Goal: Transaction & Acquisition: Purchase product/service

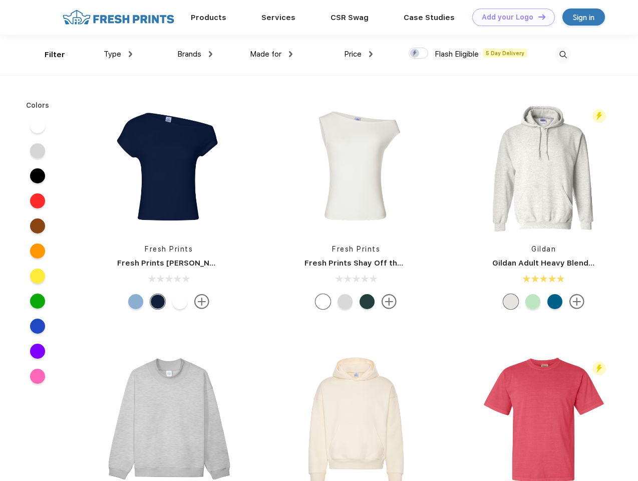
scroll to position [1, 0]
click at [510, 17] on link "Add your Logo Design Tool" at bounding box center [513, 18] width 83 height 18
click at [0, 0] on div "Design Tool" at bounding box center [0, 0] width 0 height 0
click at [537, 17] on link "Add your Logo Design Tool" at bounding box center [513, 18] width 83 height 18
click at [48, 55] on div "Filter" at bounding box center [55, 55] width 21 height 12
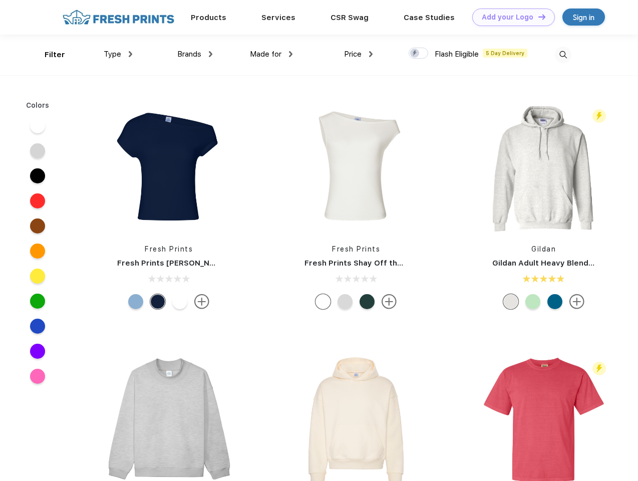
click at [118, 54] on span "Type" at bounding box center [113, 54] width 18 height 9
click at [195, 54] on span "Brands" at bounding box center [189, 54] width 24 height 9
click at [271, 54] on span "Made for" at bounding box center [266, 54] width 32 height 9
click at [359, 54] on span "Price" at bounding box center [353, 54] width 18 height 9
click at [419, 54] on div at bounding box center [419, 53] width 20 height 11
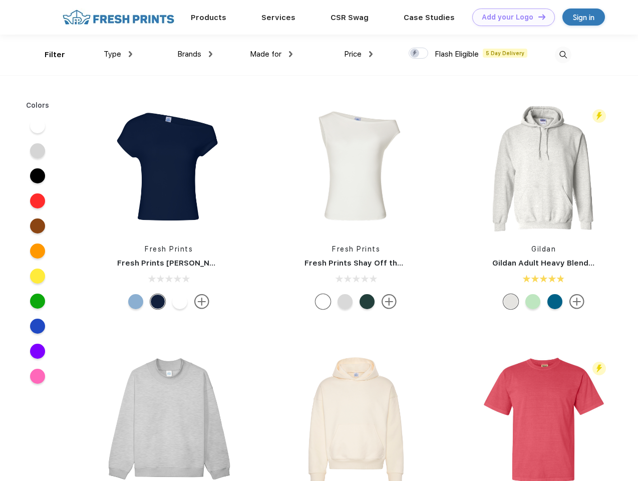
click at [415, 54] on input "checkbox" at bounding box center [412, 50] width 7 height 7
click at [563, 55] on img at bounding box center [563, 55] width 17 height 17
